Goal: Information Seeking & Learning: Check status

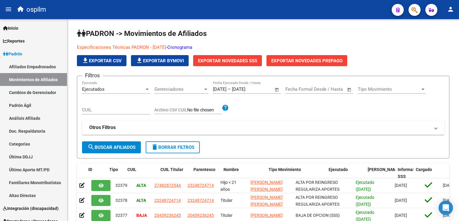
scroll to position [0, 27]
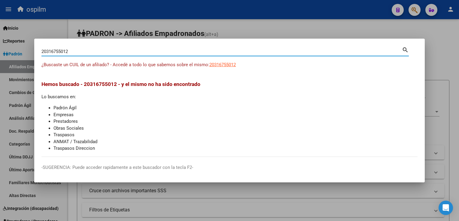
drag, startPoint x: 86, startPoint y: 51, endPoint x: 35, endPoint y: 45, distance: 52.3
click at [2, 50] on div "20316755012 Buscar (apellido, dni, cuil, nro traspaso, cuit, obra social) searc…" at bounding box center [229, 110] width 459 height 221
paste input "2718387838"
type input "27183878382"
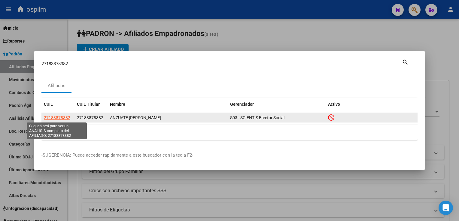
click at [60, 119] on span "27183878382" at bounding box center [57, 118] width 26 height 5
type textarea "27183878382"
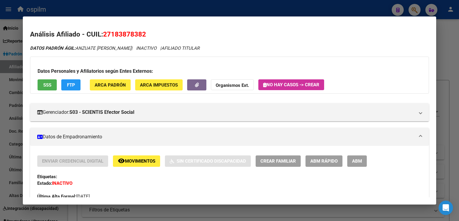
click at [125, 164] on mat-icon "remove_red_eye" at bounding box center [121, 161] width 7 height 7
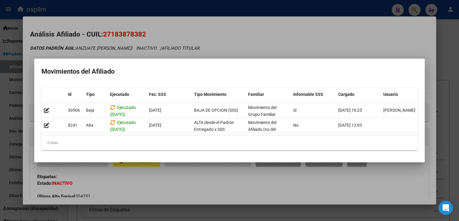
click at [258, 26] on div at bounding box center [229, 110] width 459 height 221
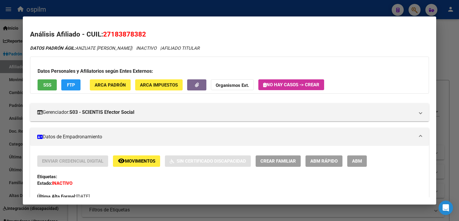
click at [44, 86] on span "SSS" at bounding box center [47, 85] width 8 height 5
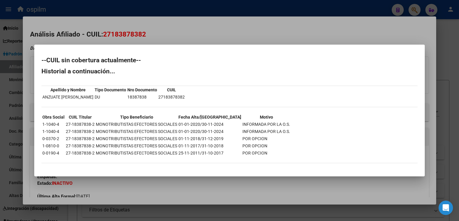
click at [169, 32] on div at bounding box center [229, 110] width 459 height 221
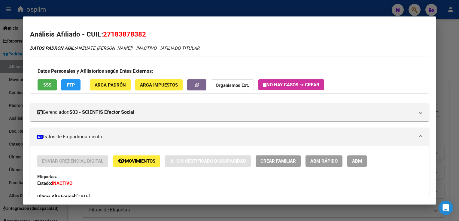
click at [76, 83] on button "FTP" at bounding box center [70, 85] width 19 height 11
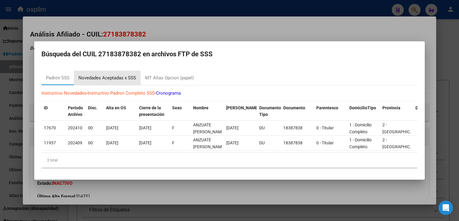
click at [99, 77] on div "Novedades Aceptadas x SSS" at bounding box center [107, 78] width 58 height 7
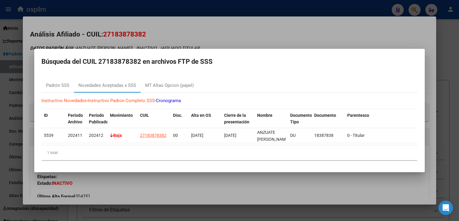
click at [201, 31] on div at bounding box center [229, 110] width 459 height 221
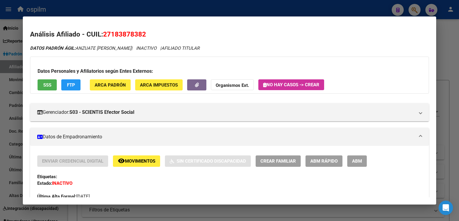
scroll to position [345, 0]
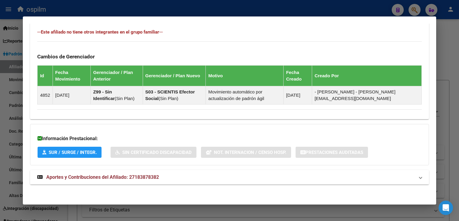
click at [90, 181] on mat-expansion-panel-header "Aportes y Contribuciones del Afiliado: 27183878382" at bounding box center [229, 177] width 398 height 14
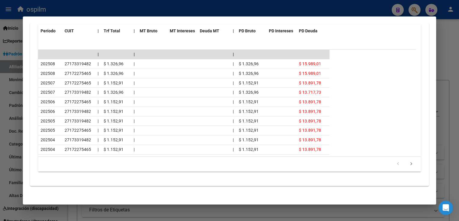
scroll to position [0, 0]
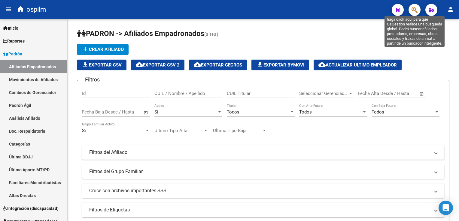
click at [413, 10] on icon "button" at bounding box center [414, 10] width 6 height 7
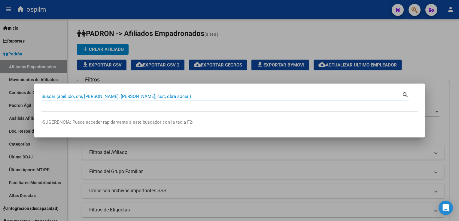
paste input "27-18387838-2"
type input "27183878382"
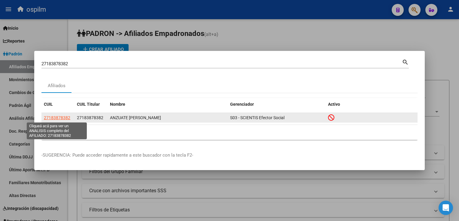
click at [56, 118] on span "27183878382" at bounding box center [57, 118] width 26 height 5
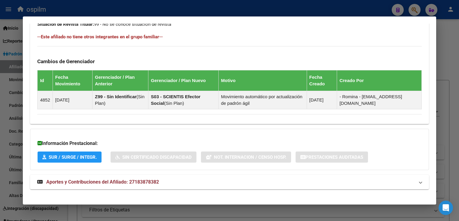
scroll to position [345, 0]
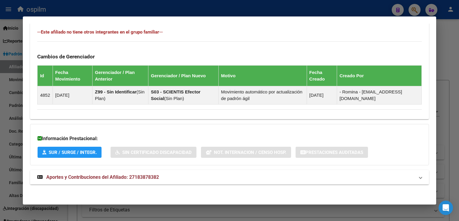
click at [69, 177] on span "Aportes y Contribuciones del Afiliado: 27183878382" at bounding box center [102, 178] width 113 height 6
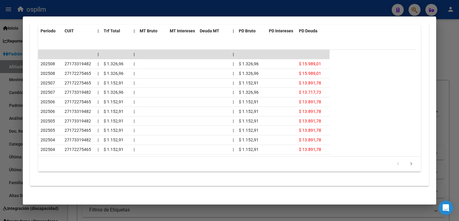
scroll to position [0, 0]
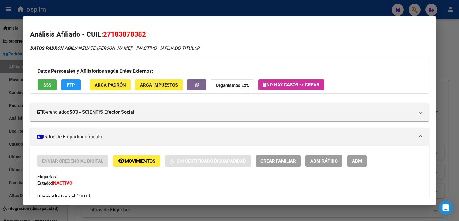
click at [42, 87] on button "SSS" at bounding box center [47, 85] width 19 height 11
